Goal: Transaction & Acquisition: Purchase product/service

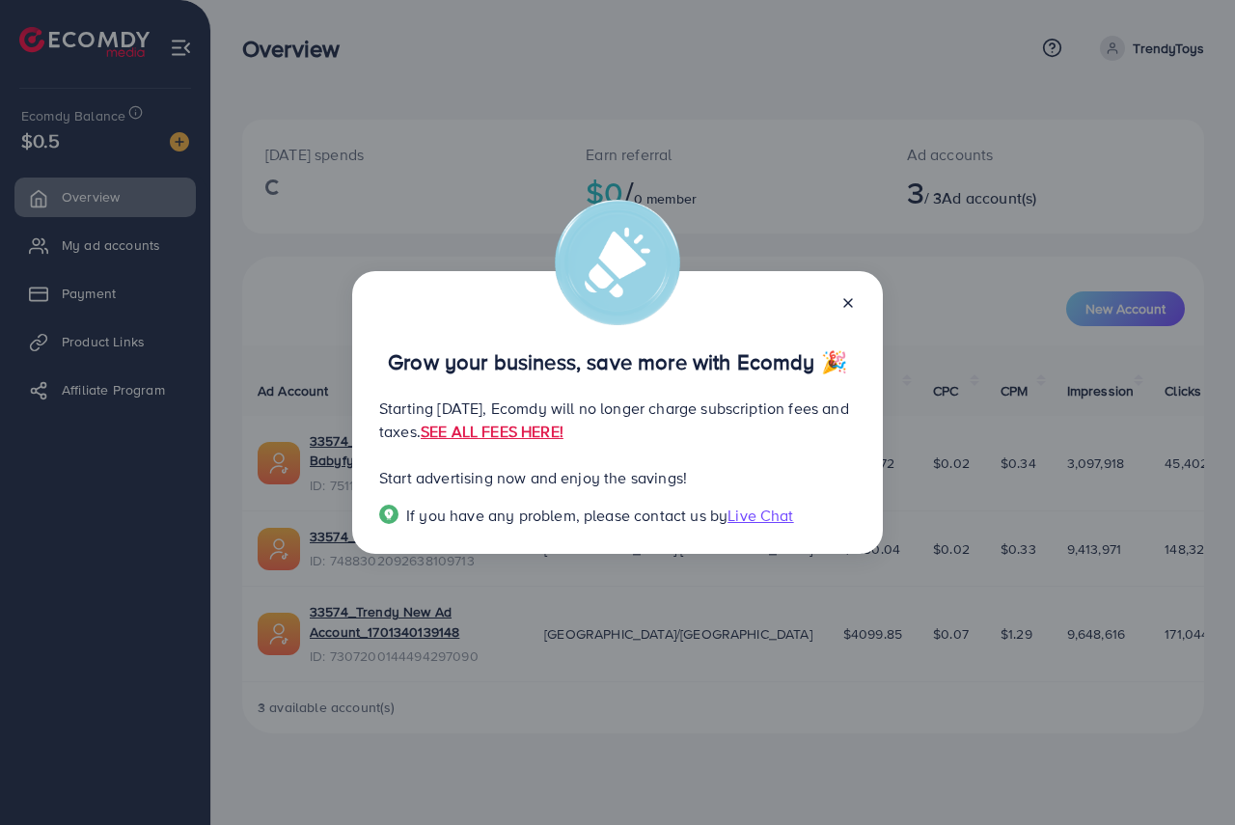
drag, startPoint x: 839, startPoint y: 287, endPoint x: 847, endPoint y: 300, distance: 16.1
click at [837, 292] on div "Grow your business, save more with Ecomdy 🎉 Starting [DATE], Ecomdy will no lon…" at bounding box center [617, 413] width 531 height 284
click at [847, 301] on line at bounding box center [848, 303] width 8 height 8
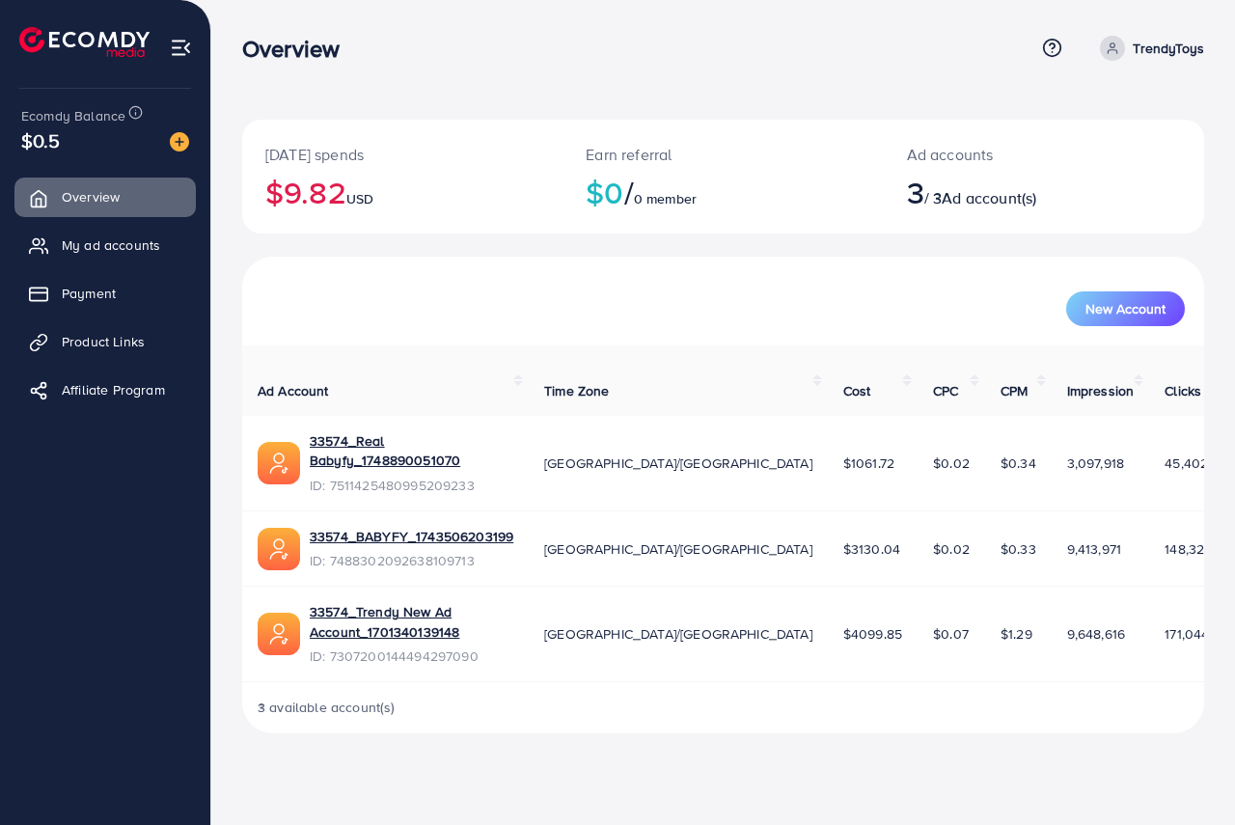
click at [59, 271] on ul "Overview My ad accounts Payment Product Links Affiliate Program" at bounding box center [105, 300] width 210 height 260
click at [102, 298] on span "Payment" at bounding box center [94, 293] width 54 height 19
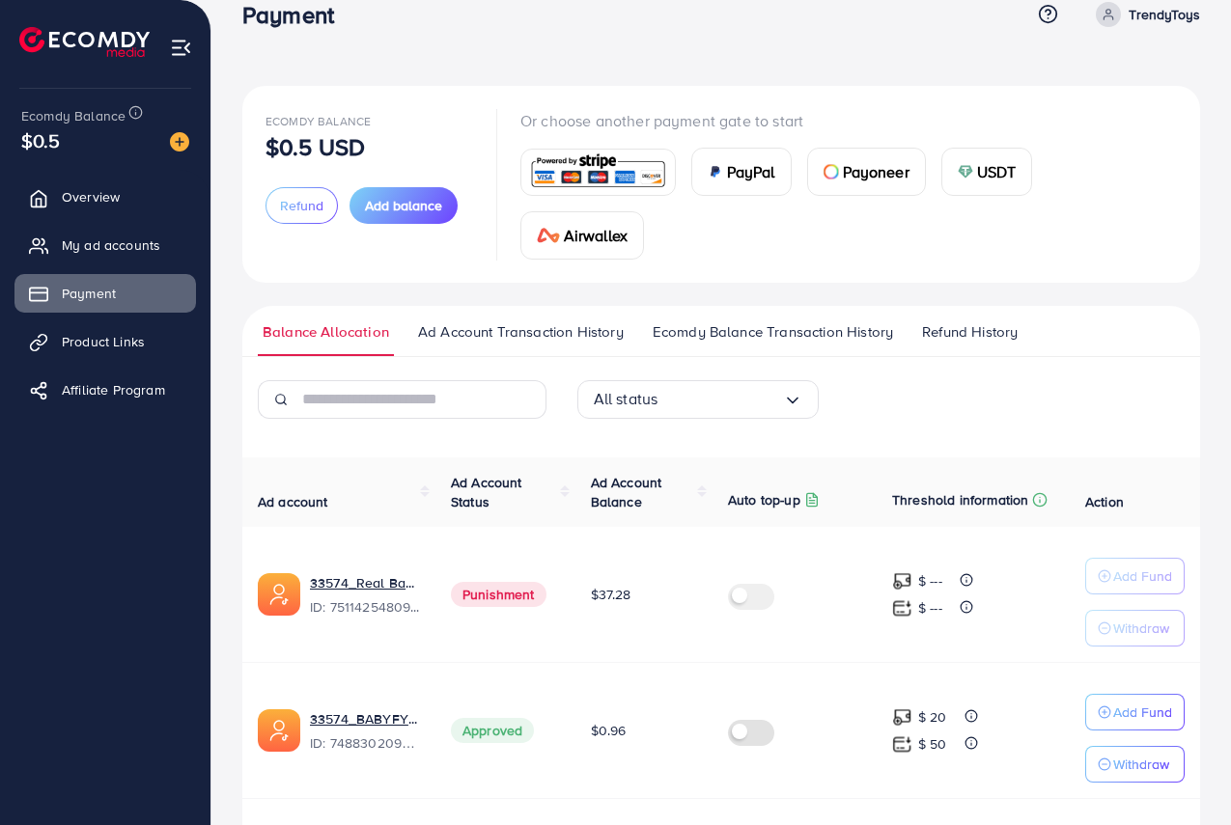
scroll to position [33, 0]
click at [383, 219] on button "Add balance" at bounding box center [403, 206] width 108 height 37
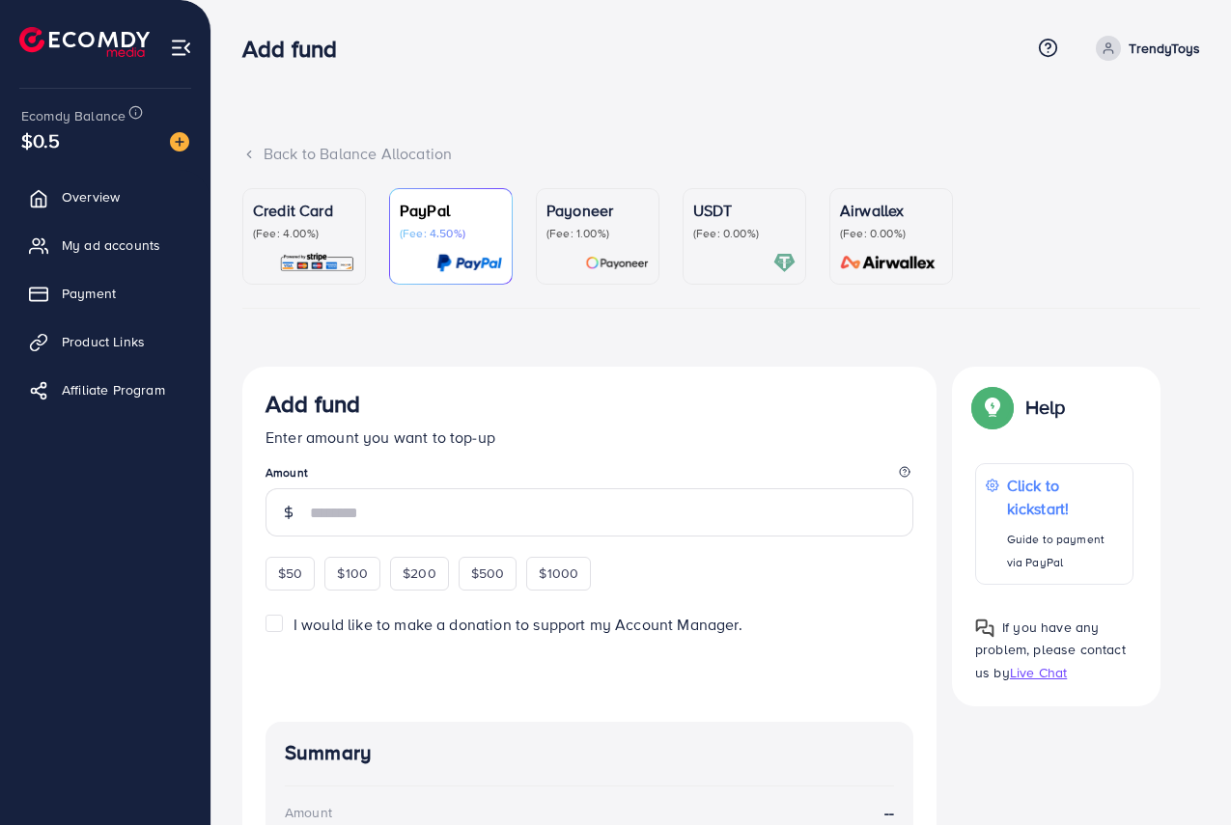
click at [318, 253] on img at bounding box center [317, 263] width 76 height 22
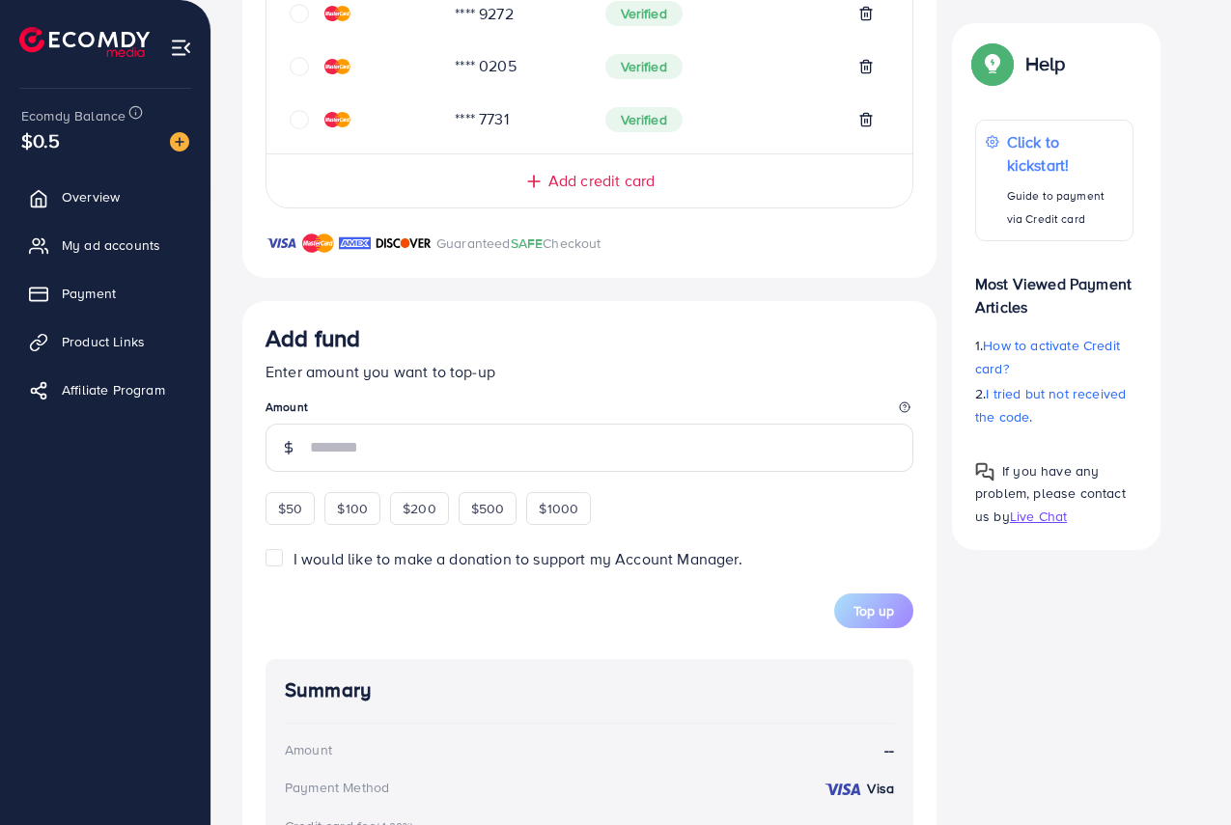
scroll to position [579, 0]
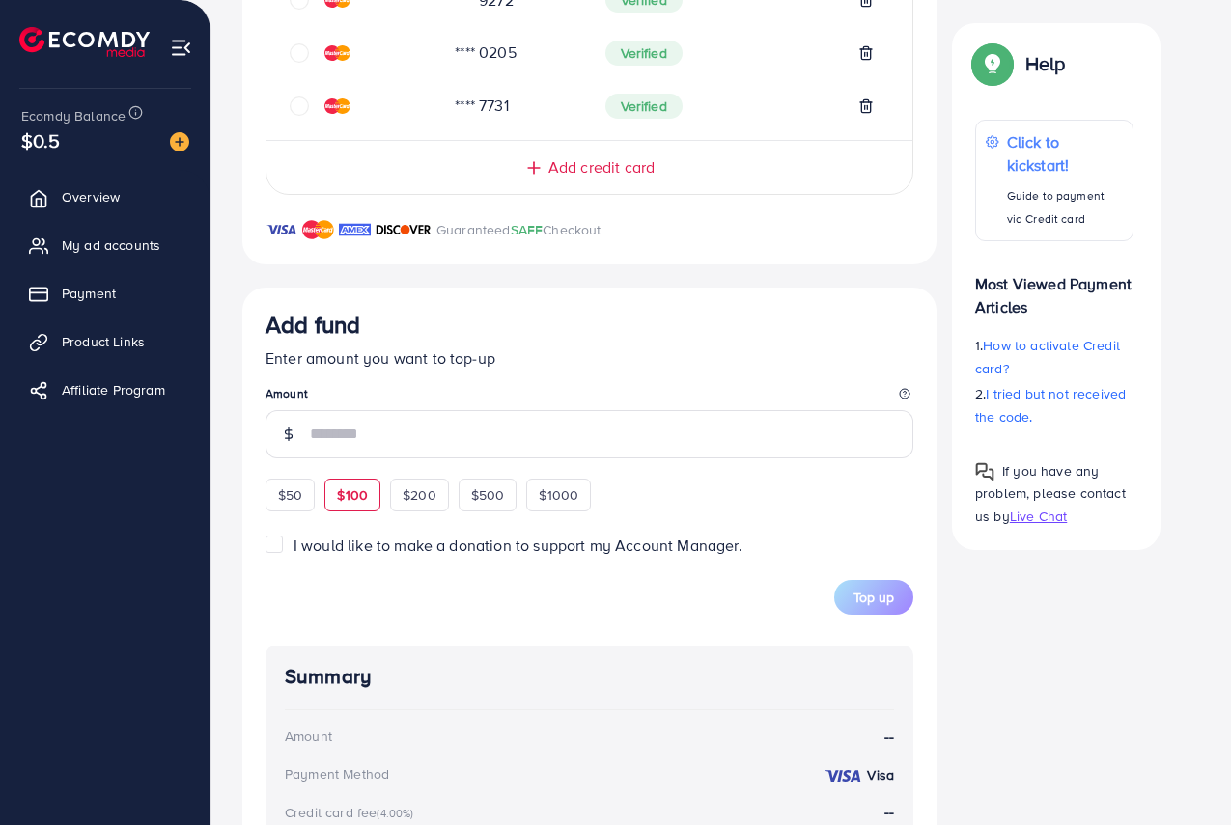
click at [362, 491] on span "$100" at bounding box center [352, 494] width 31 height 19
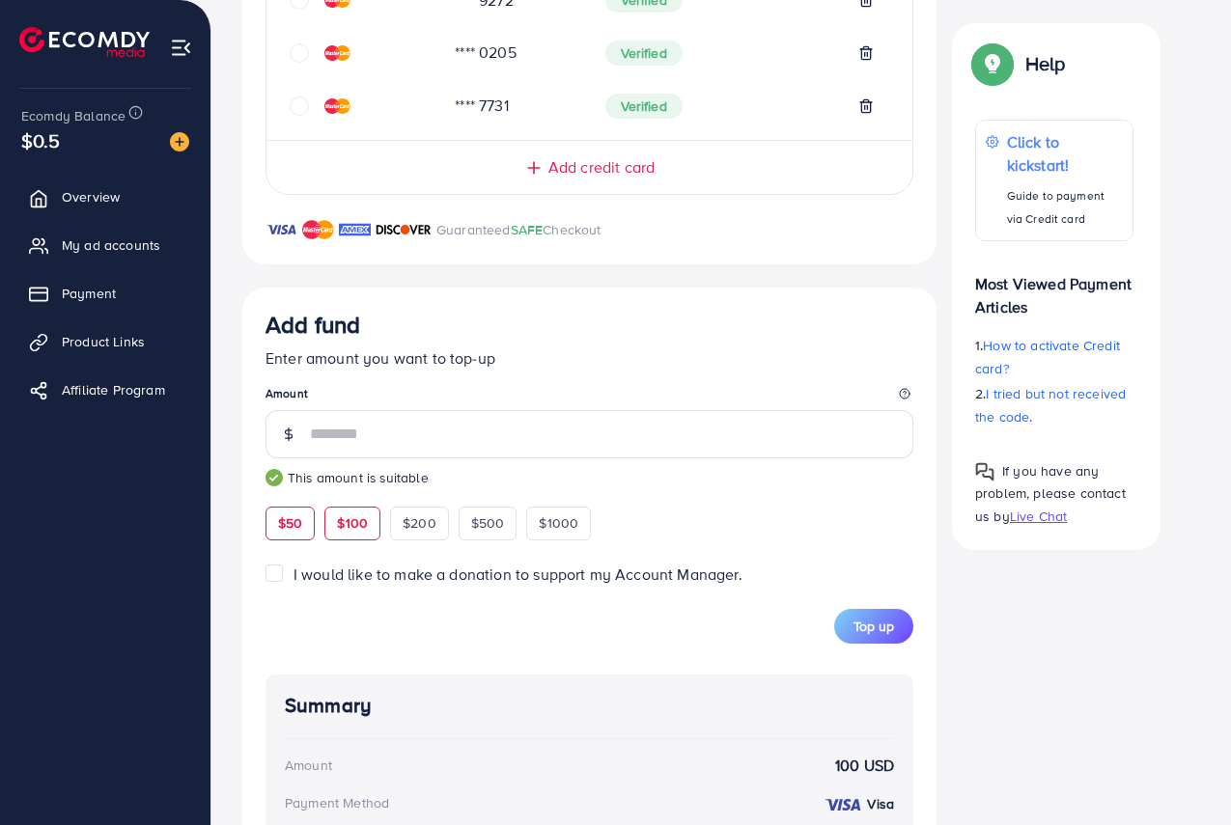
click at [298, 507] on div "$50" at bounding box center [289, 523] width 49 height 33
type input "**"
click at [302, 522] on span "$50" at bounding box center [290, 522] width 24 height 19
click at [864, 632] on span "Top up" at bounding box center [873, 626] width 41 height 19
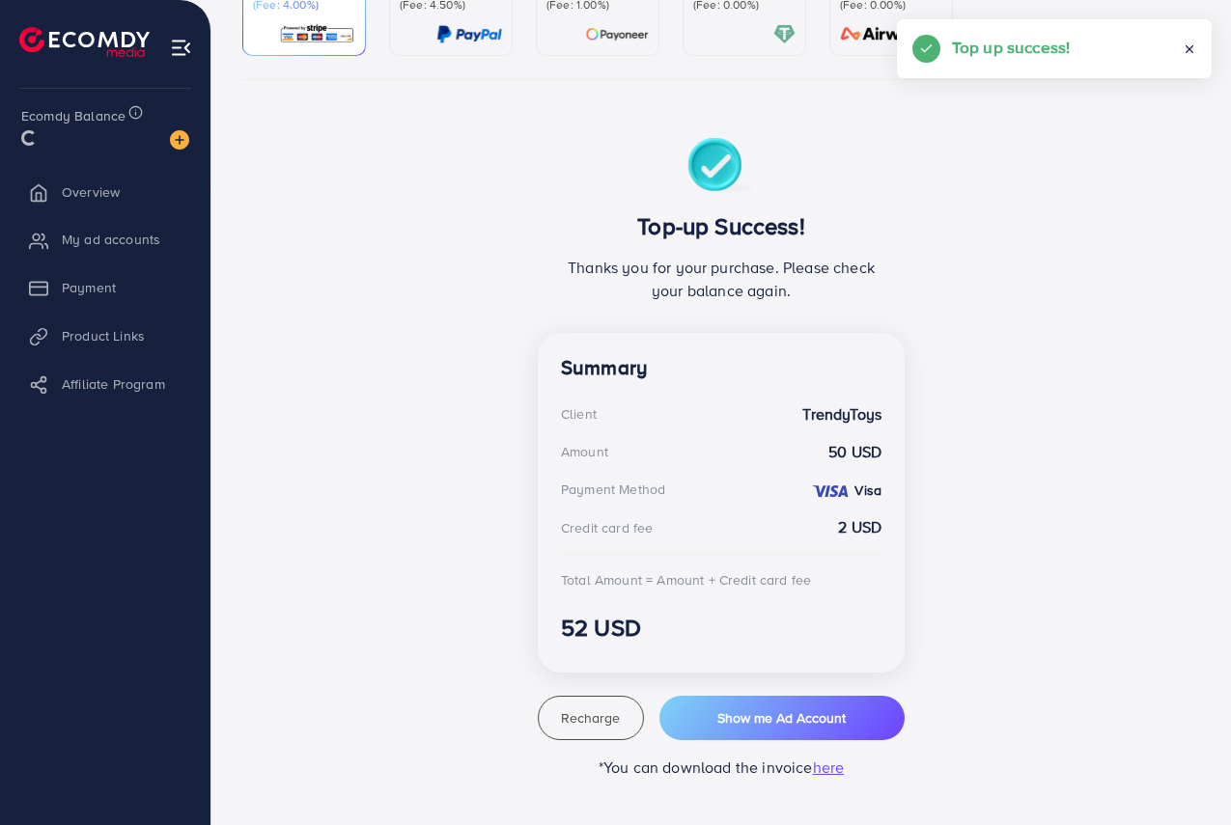
scroll to position [229, 0]
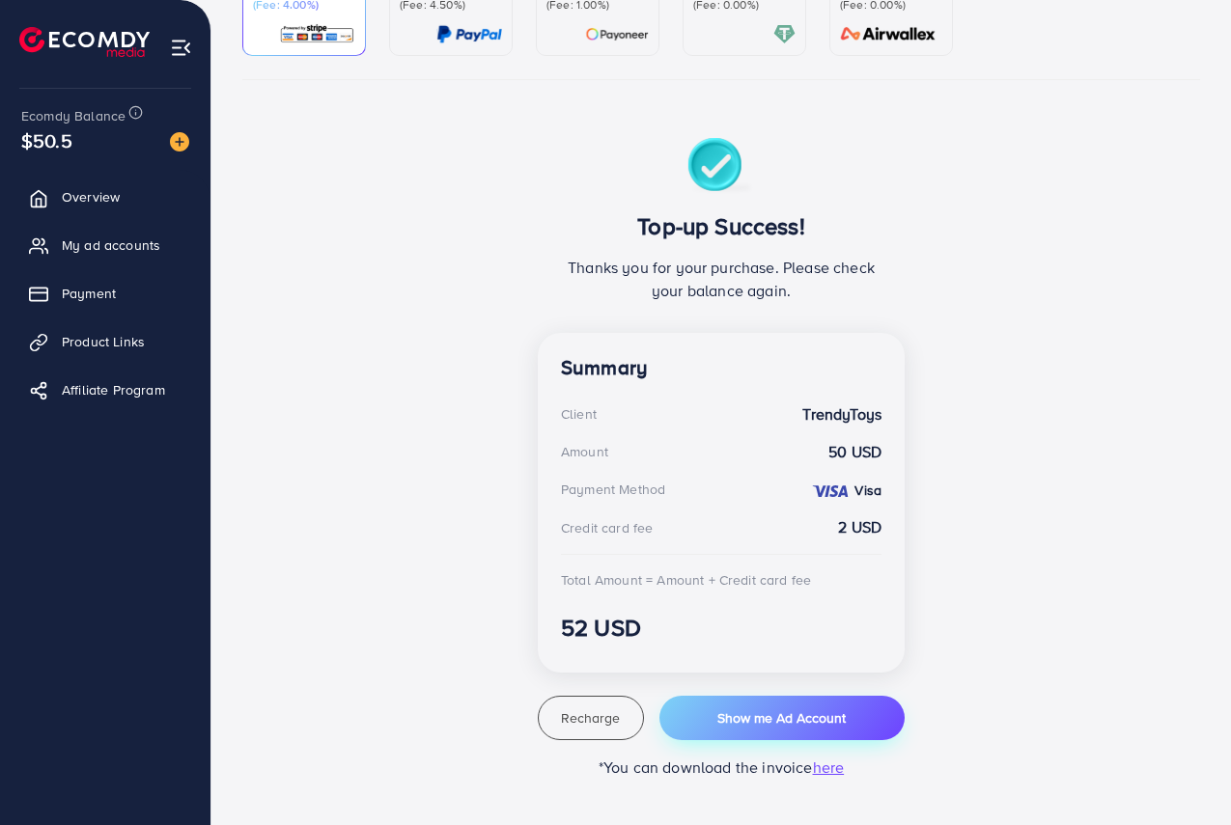
click at [785, 705] on button "Show me Ad Account" at bounding box center [781, 718] width 245 height 44
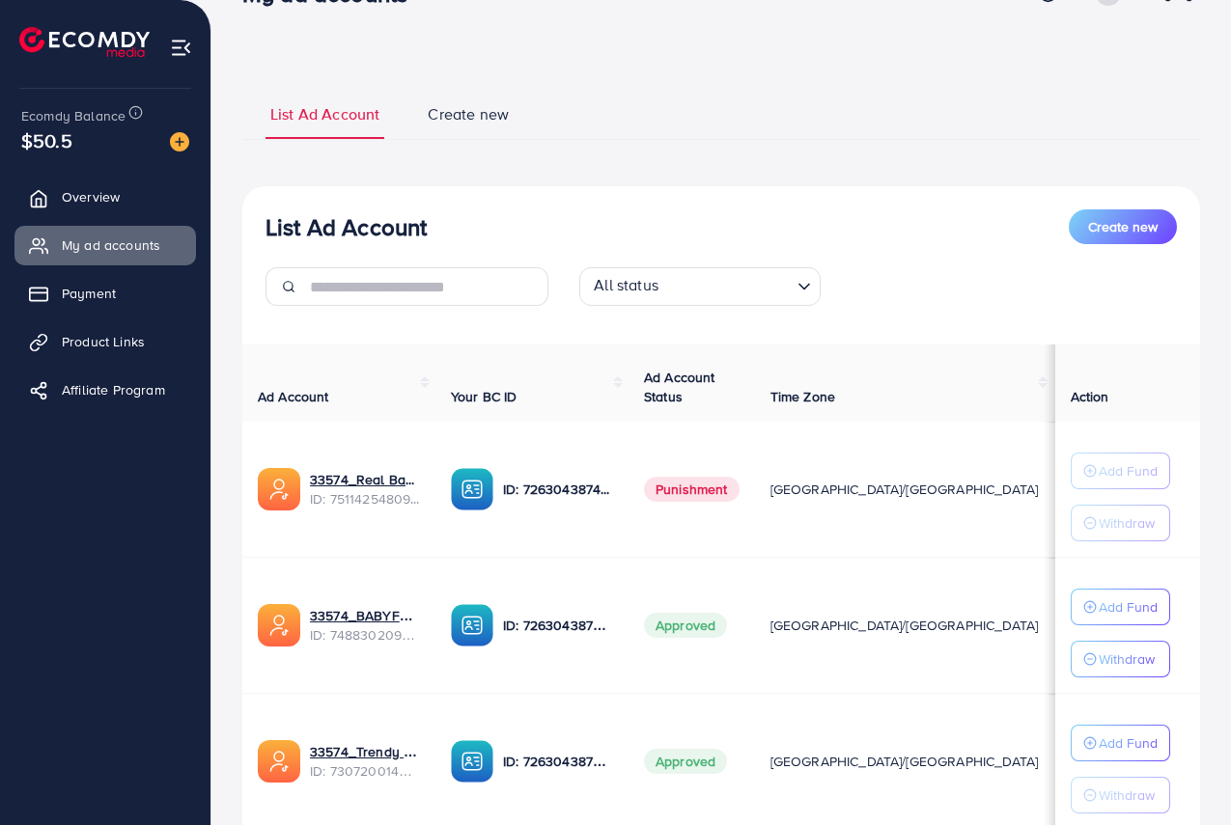
scroll to position [204, 0]
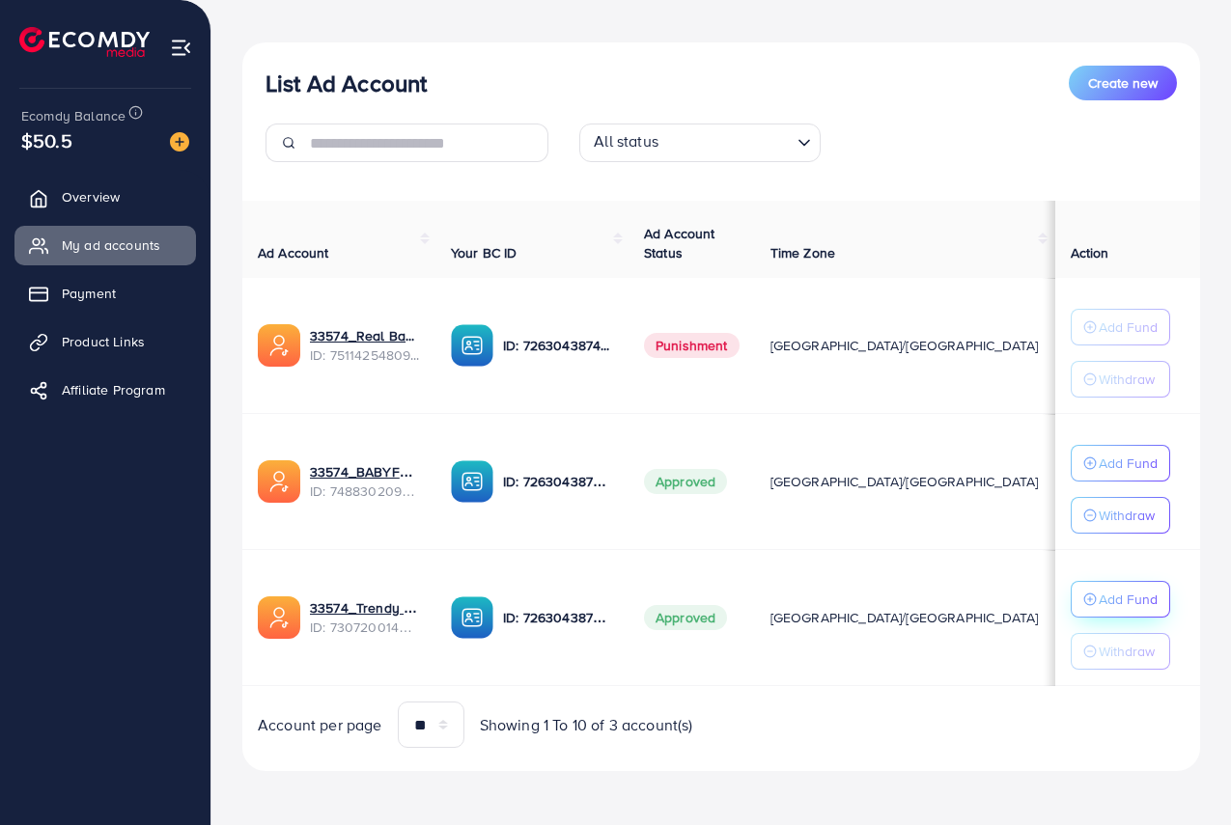
click at [1098, 589] on p "Add Fund" at bounding box center [1127, 599] width 59 height 23
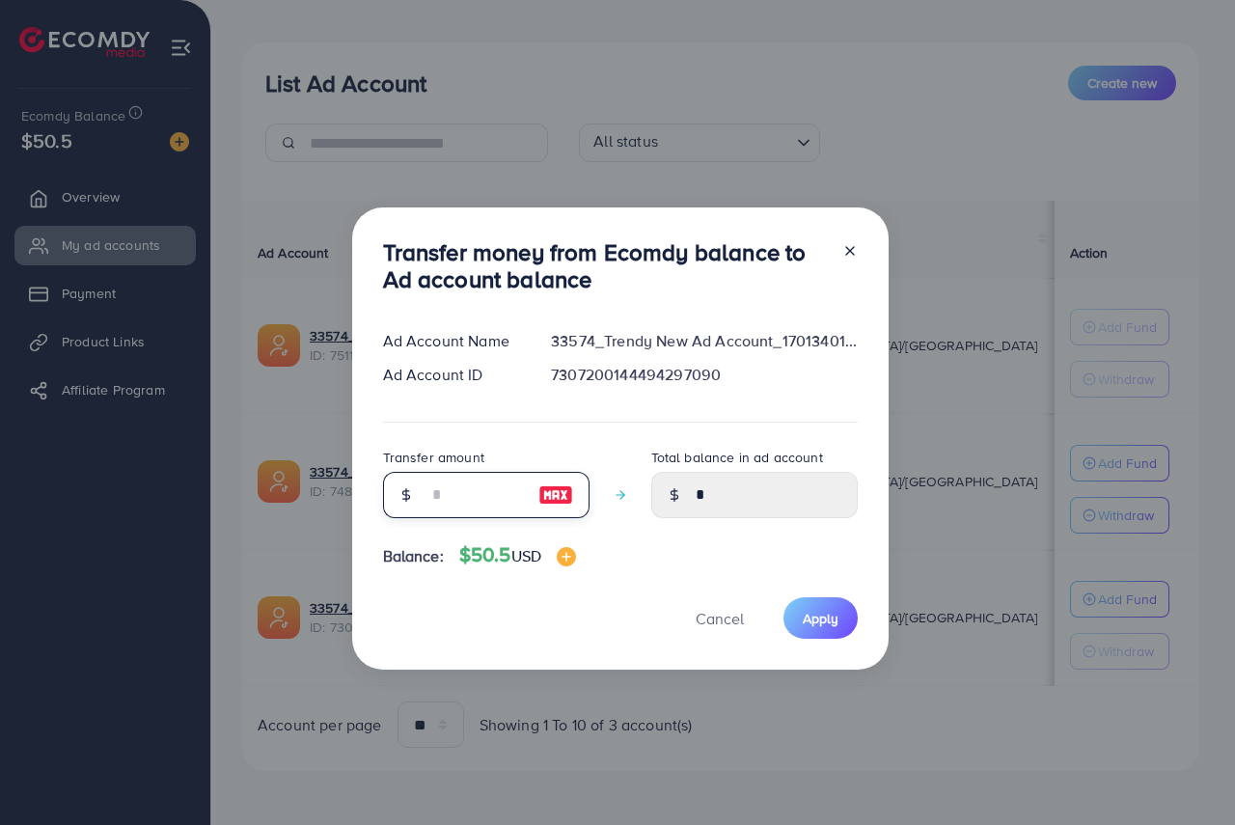
click at [497, 491] on input "number" at bounding box center [476, 495] width 97 height 46
type input "*"
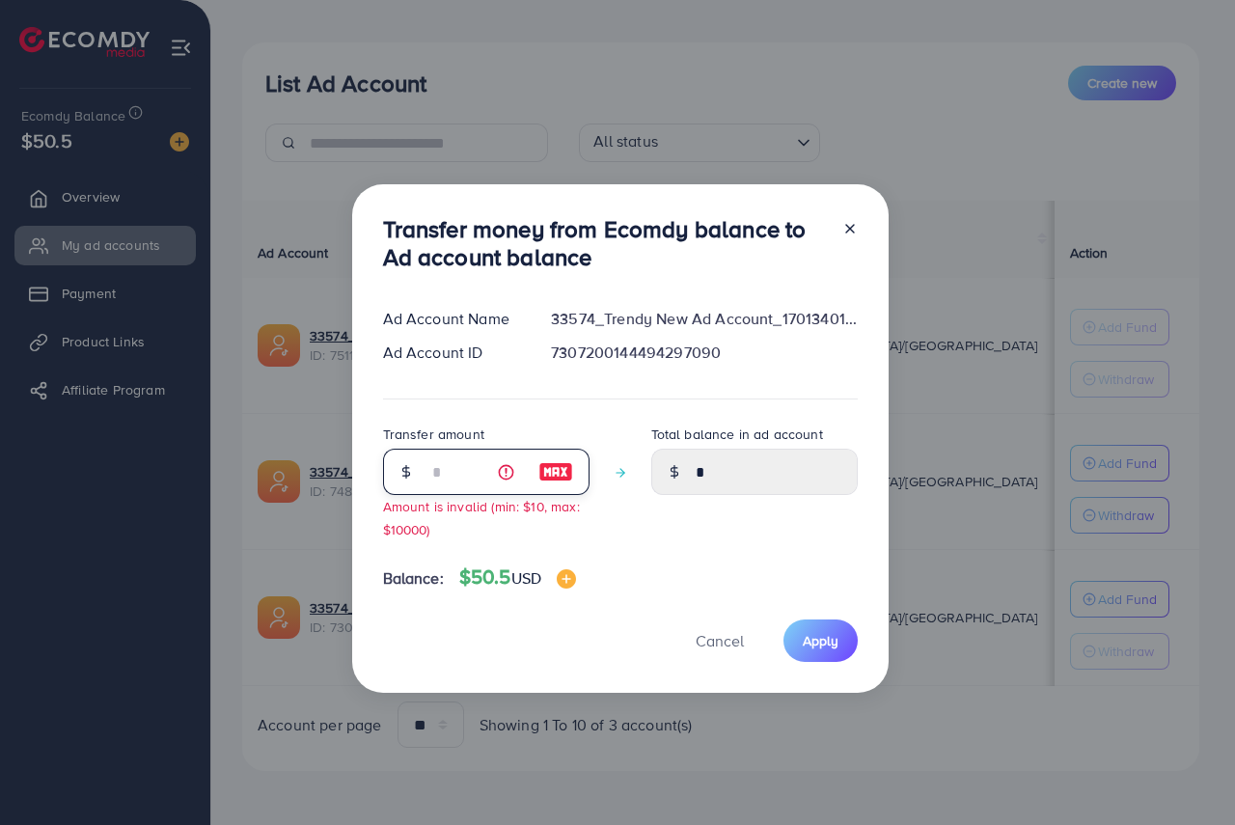
type input "****"
type input "**"
type input "*****"
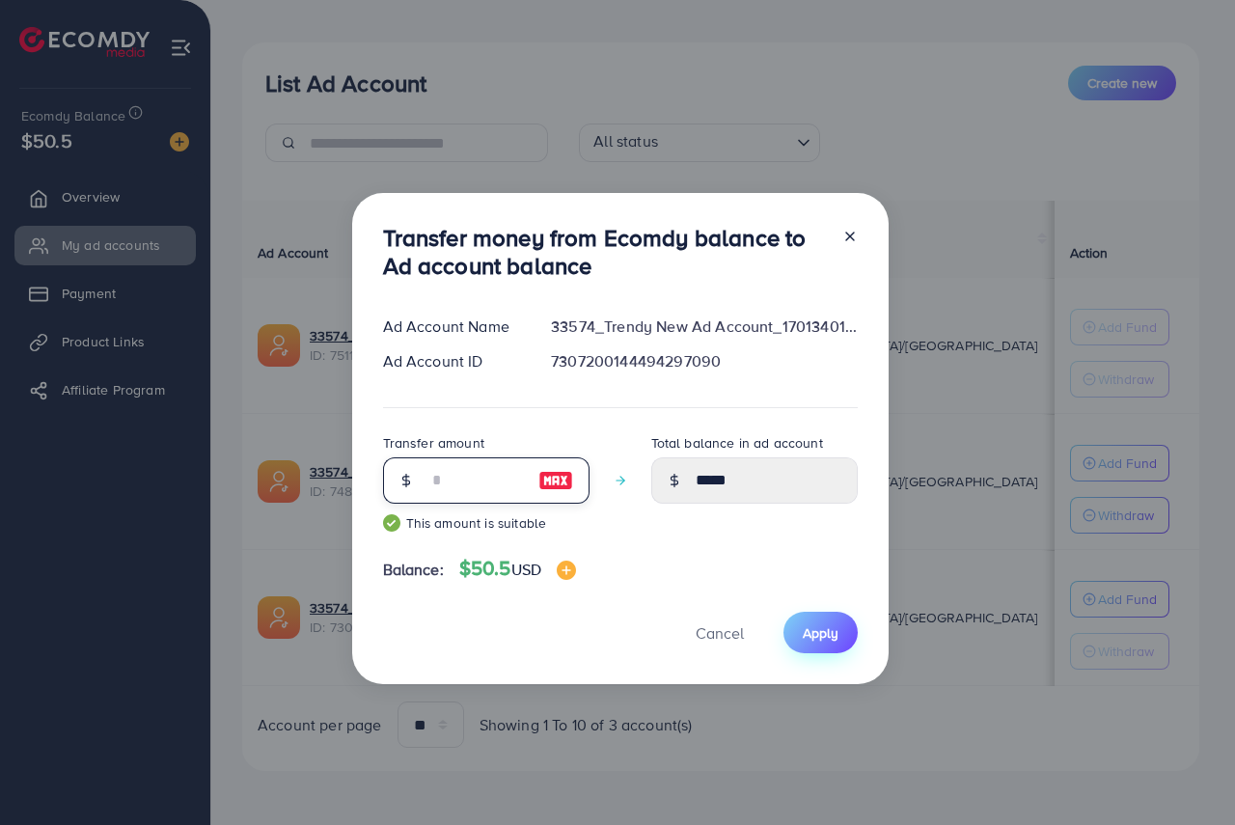
type input "**"
click at [828, 645] on button "Apply" at bounding box center [821, 633] width 74 height 42
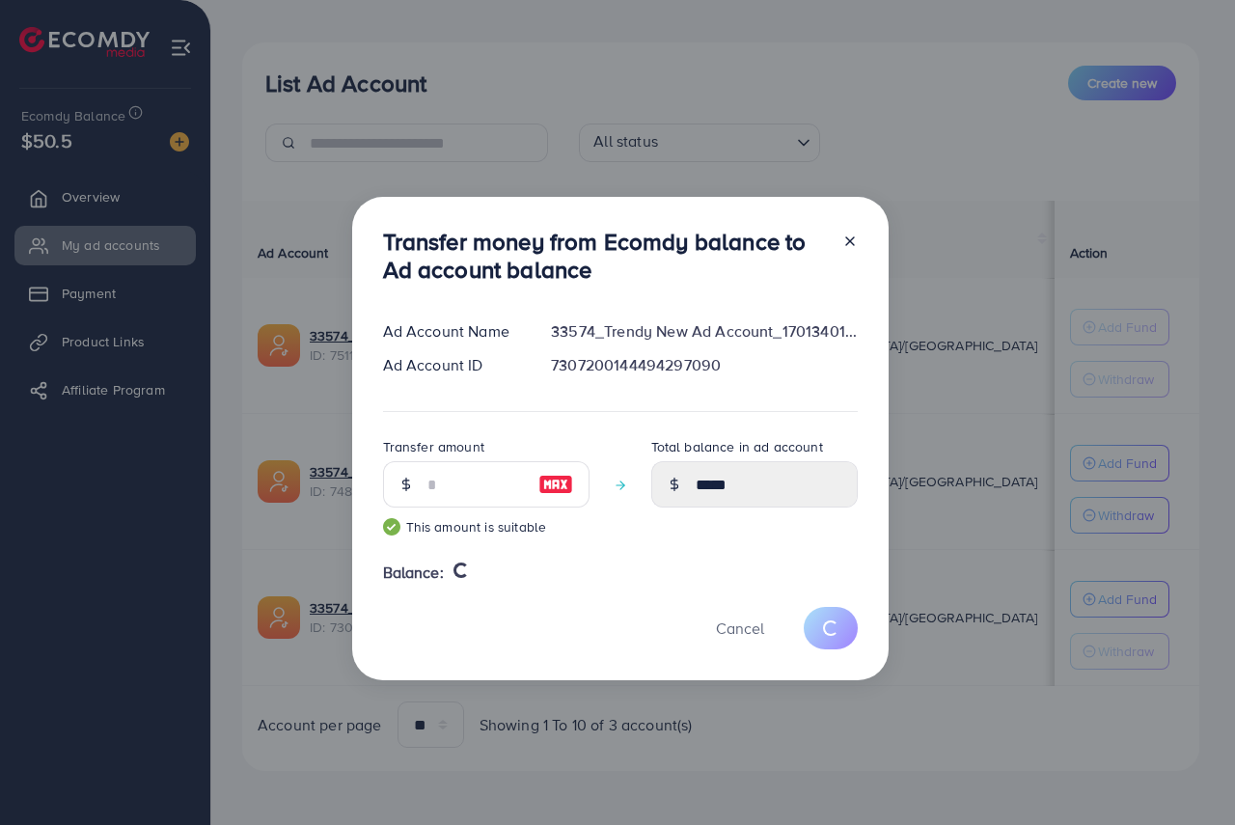
type input "*"
